Goal: Transaction & Acquisition: Obtain resource

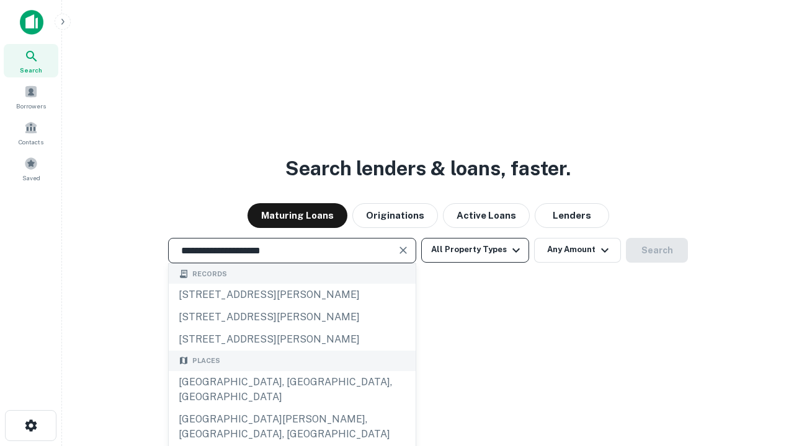
click at [291, 409] on div "[GEOGRAPHIC_DATA], [GEOGRAPHIC_DATA], [GEOGRAPHIC_DATA]" at bounding box center [292, 389] width 247 height 37
click at [475, 250] on button "All Property Types" at bounding box center [475, 250] width 108 height 25
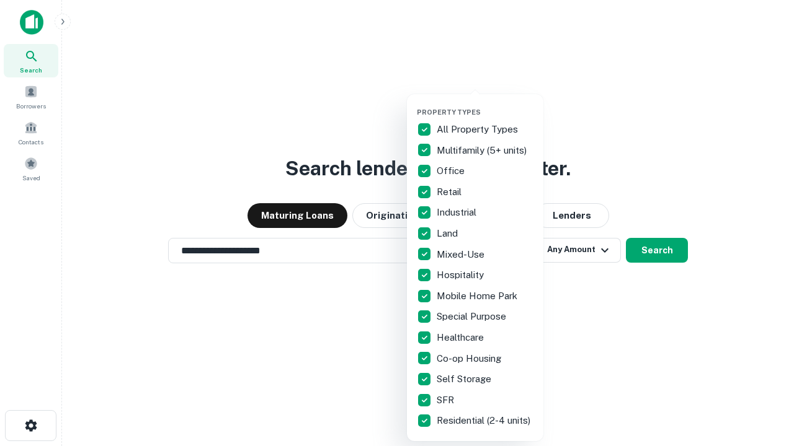
type input "**********"
click at [485, 104] on button "button" at bounding box center [485, 104] width 136 height 1
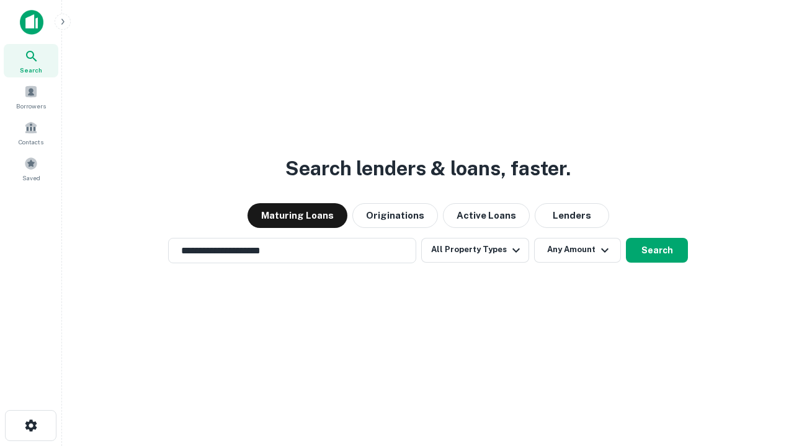
scroll to position [7, 149]
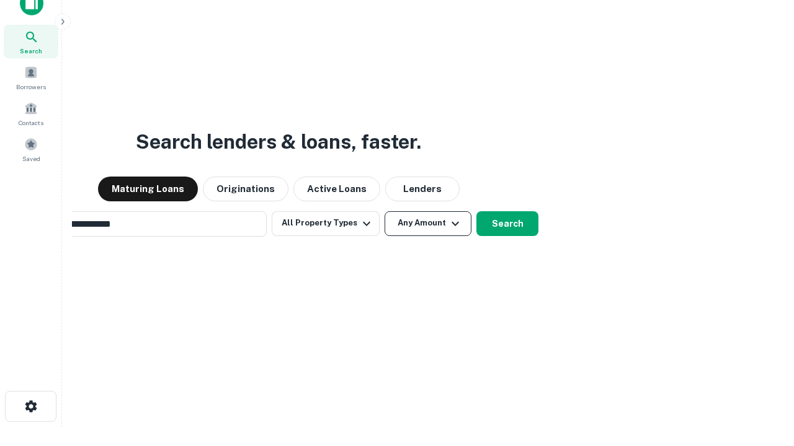
click at [384, 211] on button "Any Amount" at bounding box center [427, 223] width 87 height 25
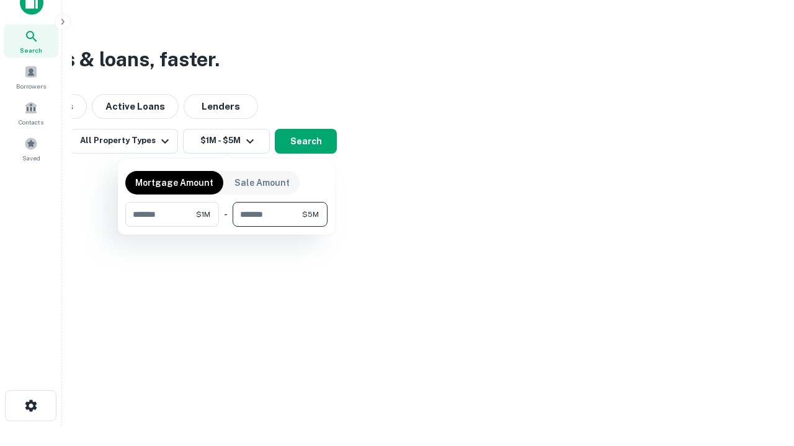
type input "*******"
click at [226, 227] on button "button" at bounding box center [226, 227] width 202 height 1
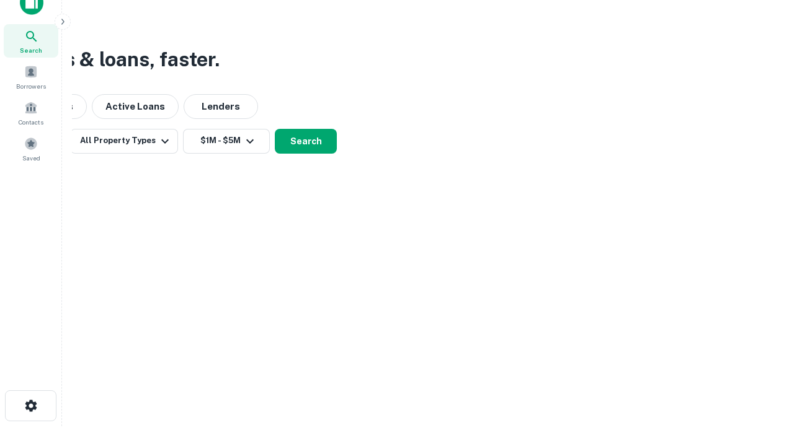
scroll to position [7, 229]
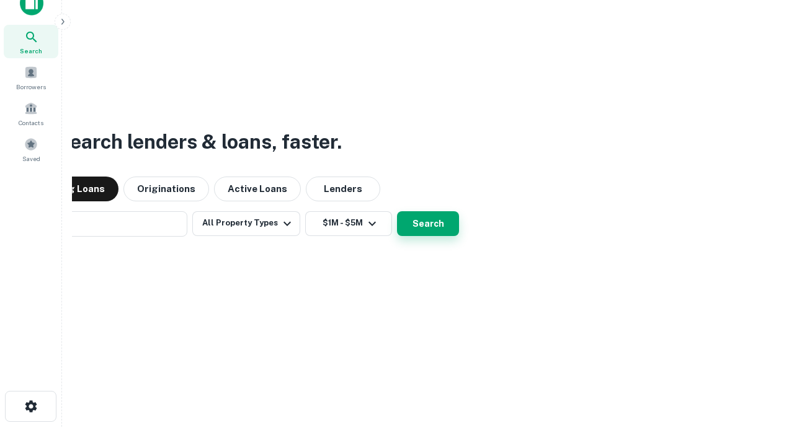
click at [397, 211] on button "Search" at bounding box center [428, 223] width 62 height 25
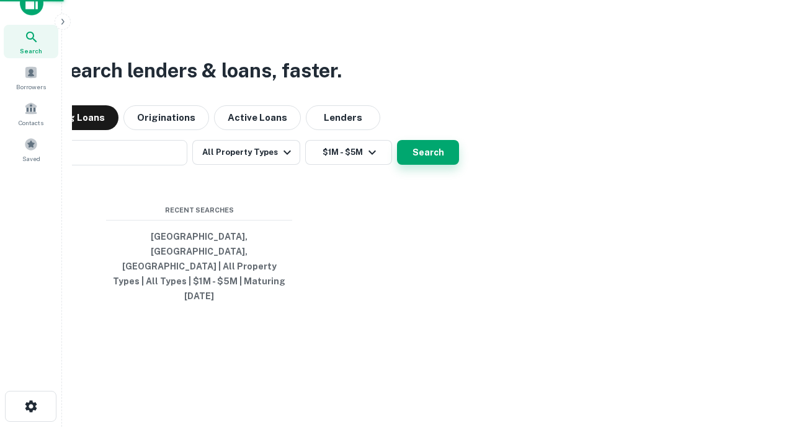
scroll to position [33, 351]
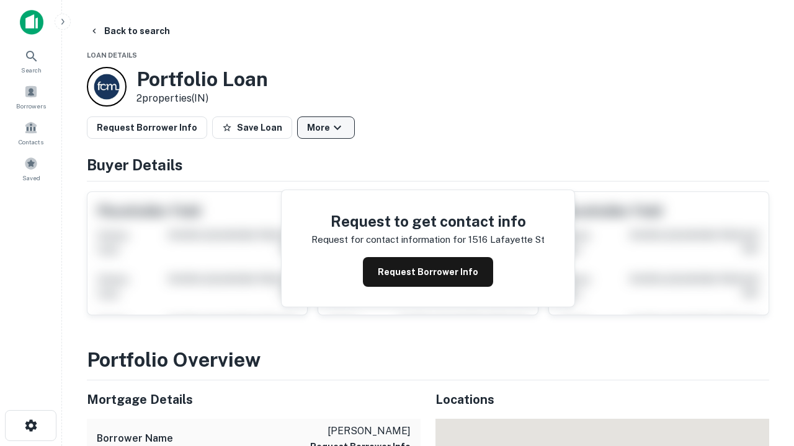
click at [326, 128] on button "More" at bounding box center [326, 128] width 58 height 22
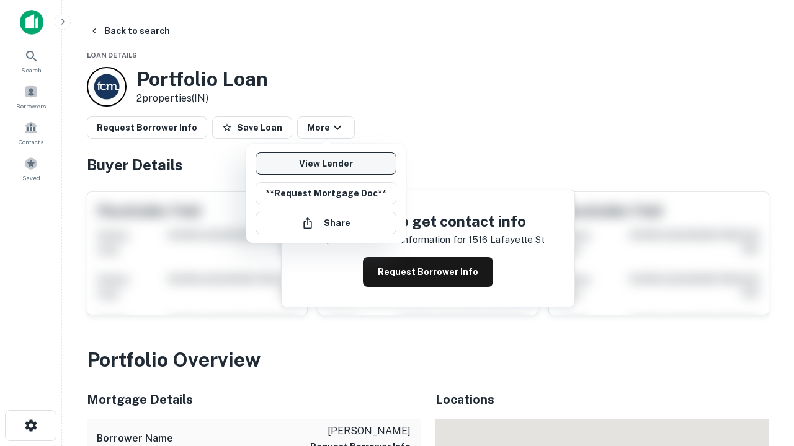
click at [326, 164] on link "View Lender" at bounding box center [325, 164] width 141 height 22
